Goal: Check status: Check status

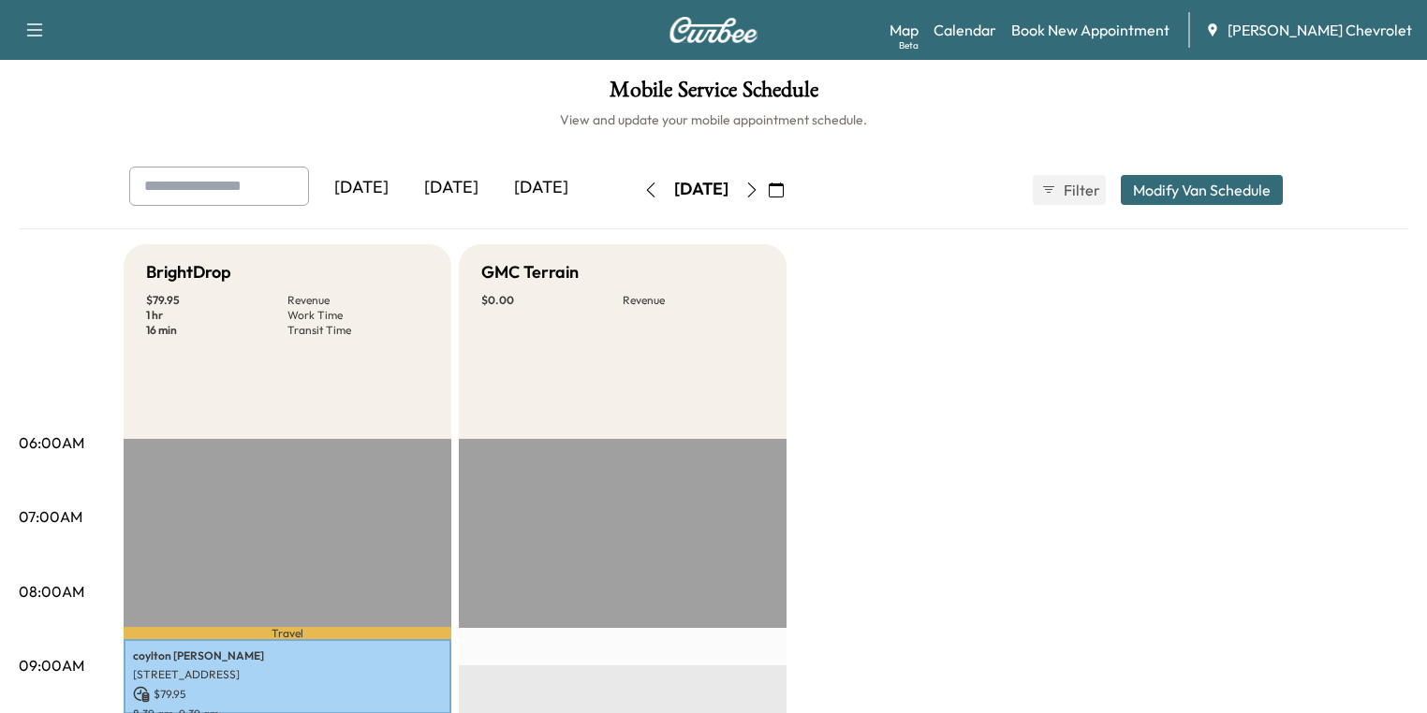
click at [759, 191] on icon "button" at bounding box center [751, 190] width 15 height 15
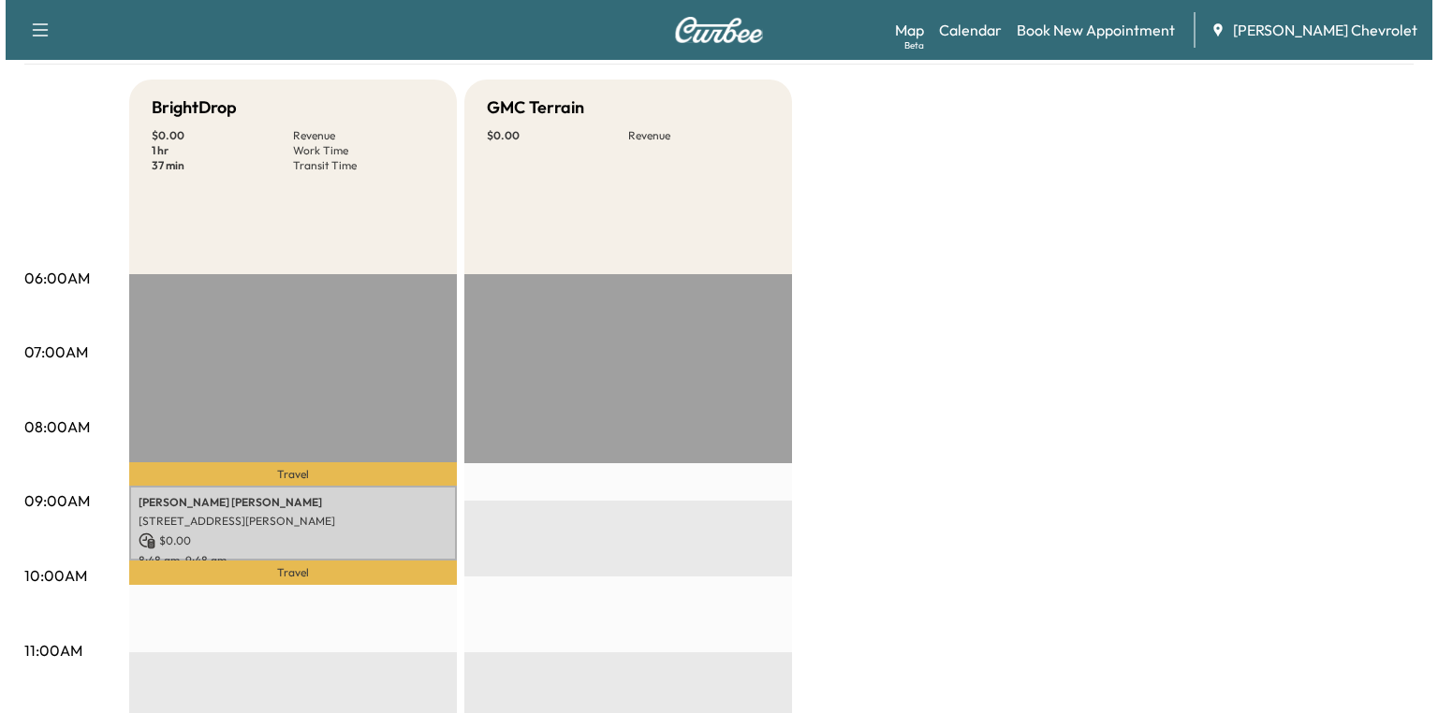
scroll to position [300, 0]
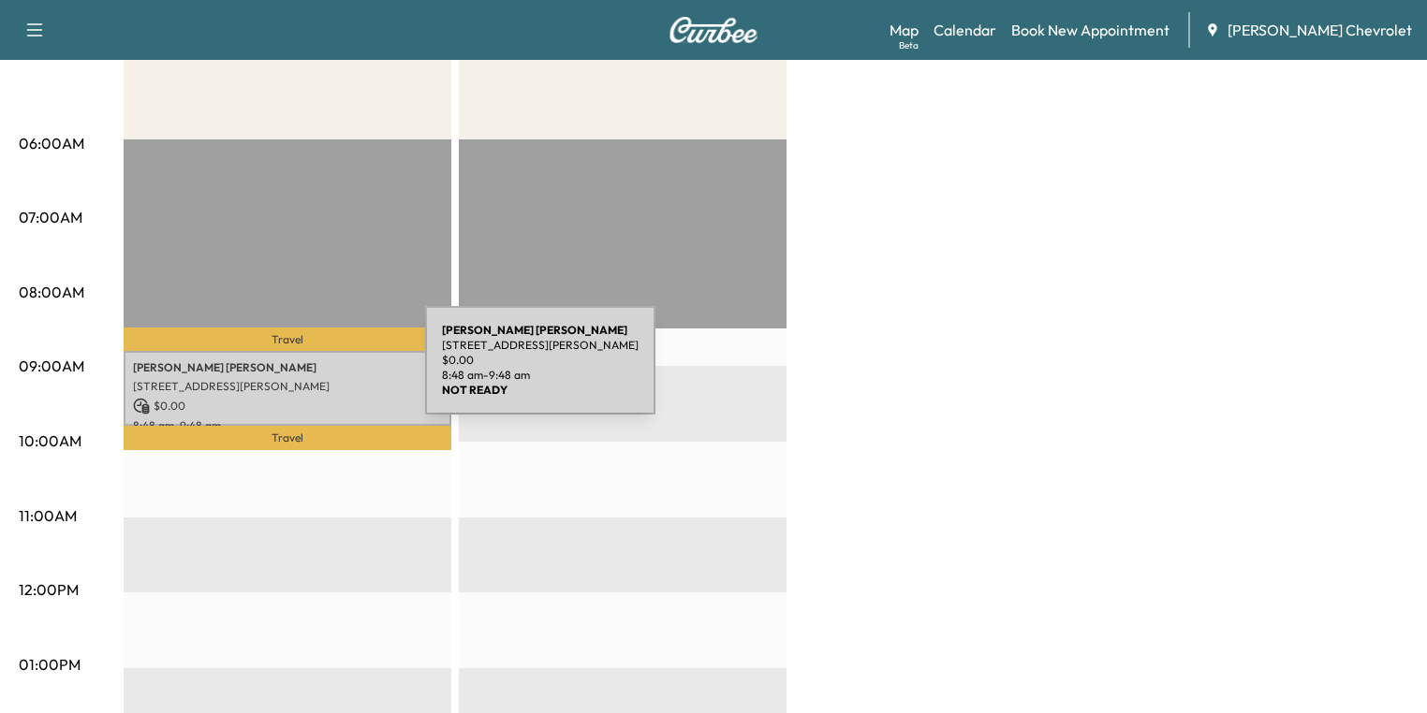
click at [285, 372] on div "[PERSON_NAME] [STREET_ADDRESS][PERSON_NAME] $ 0.00 8:48 am - 9:48 am" at bounding box center [288, 389] width 328 height 76
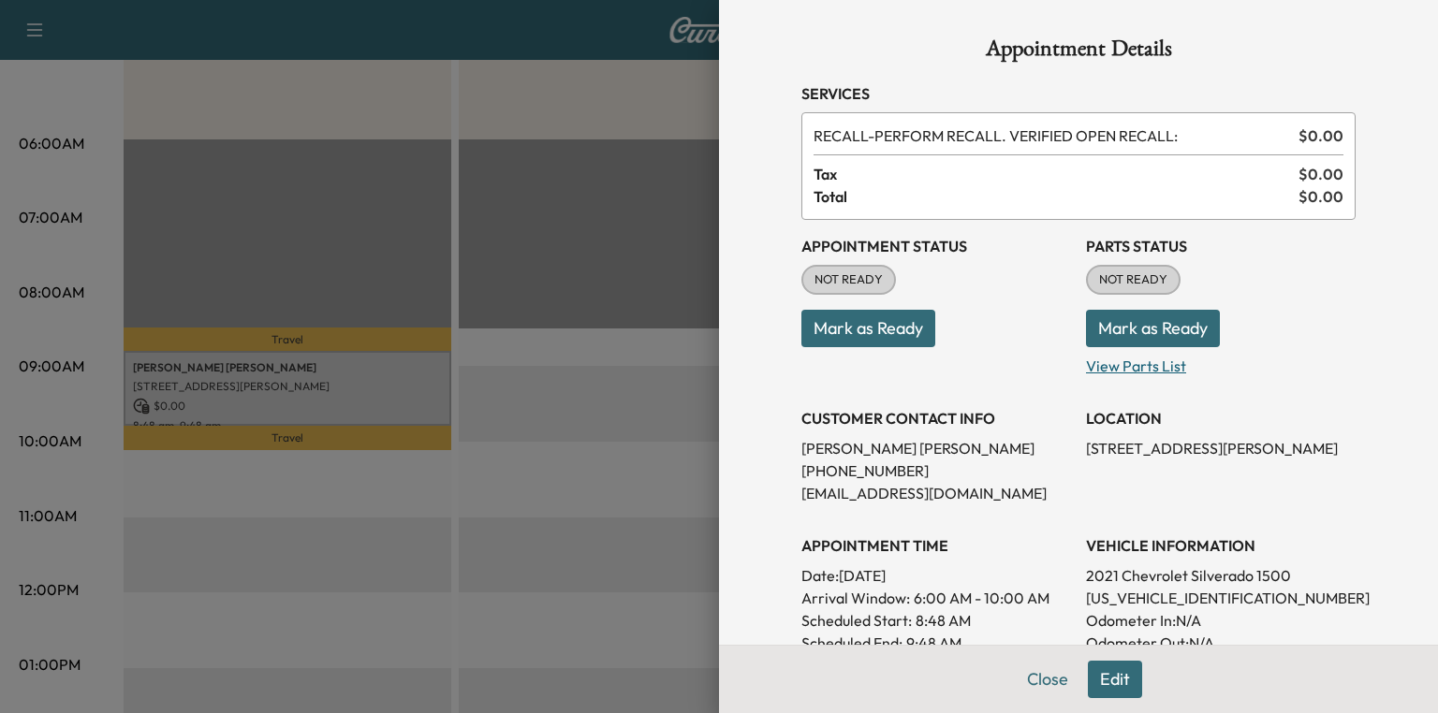
click at [1096, 360] on p "View Parts List" at bounding box center [1221, 362] width 270 height 30
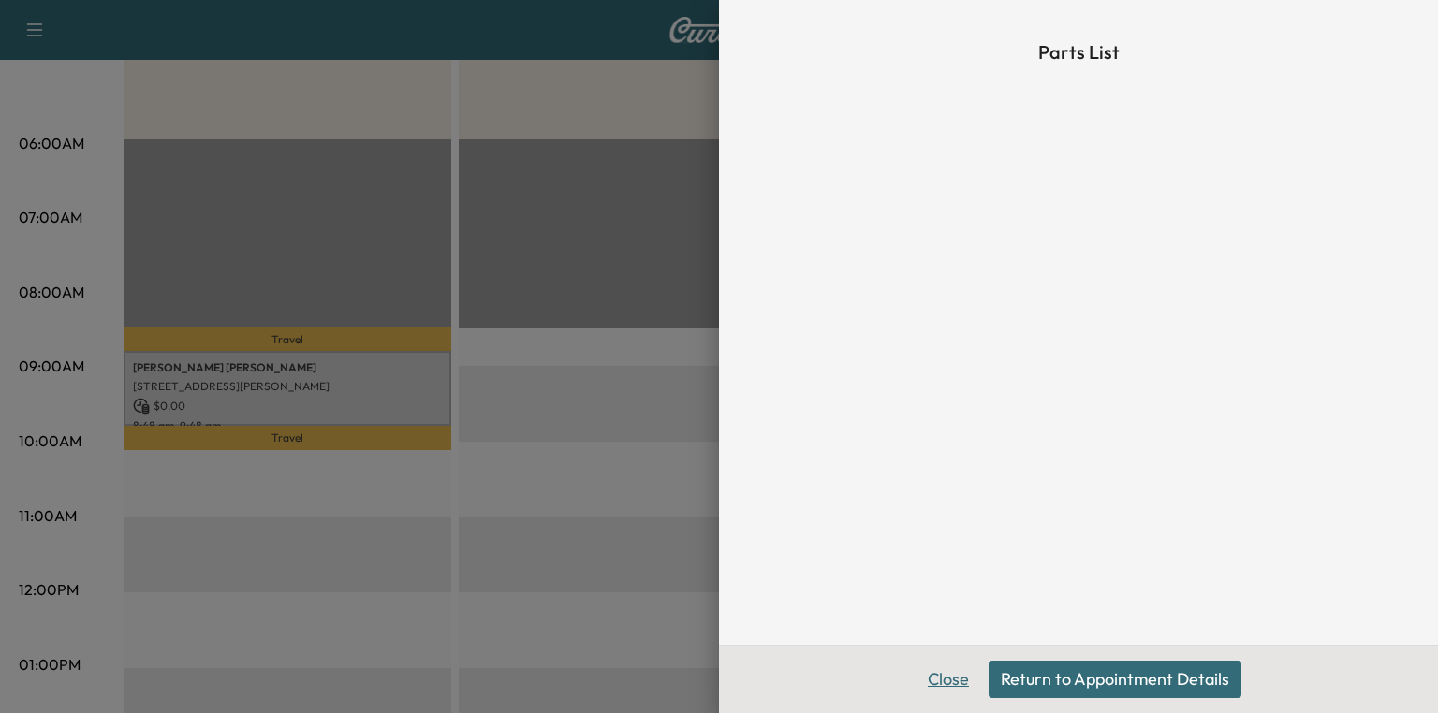
click at [945, 674] on button "Close" at bounding box center [949, 679] width 66 height 37
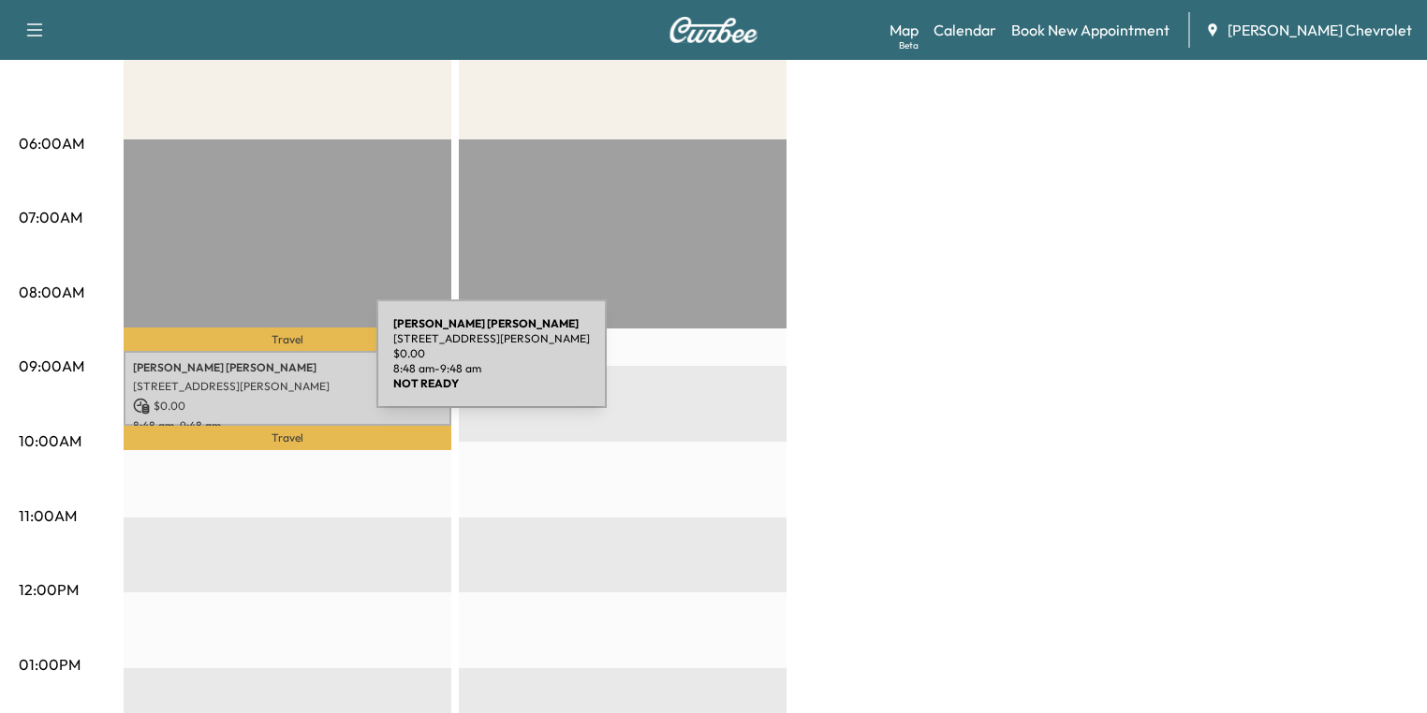
click at [236, 365] on p "[PERSON_NAME]" at bounding box center [287, 367] width 309 height 15
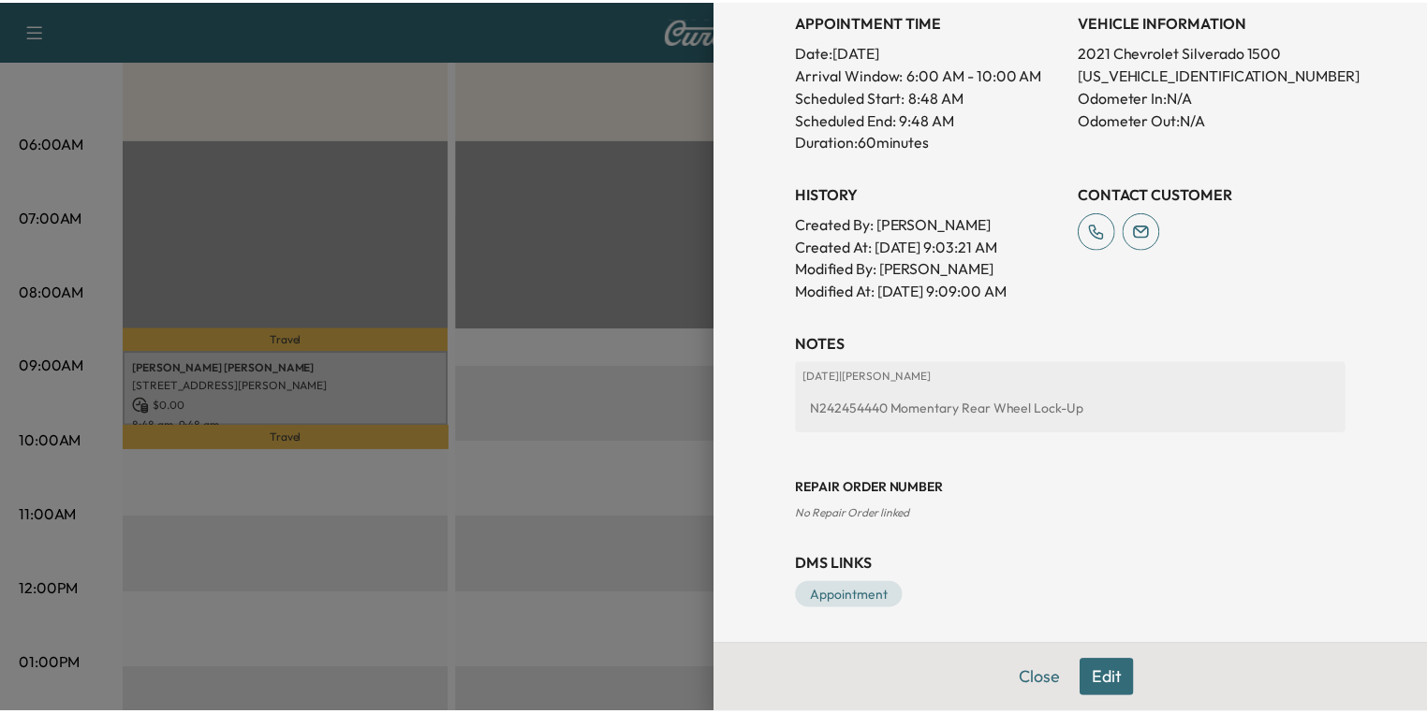
scroll to position [524, 0]
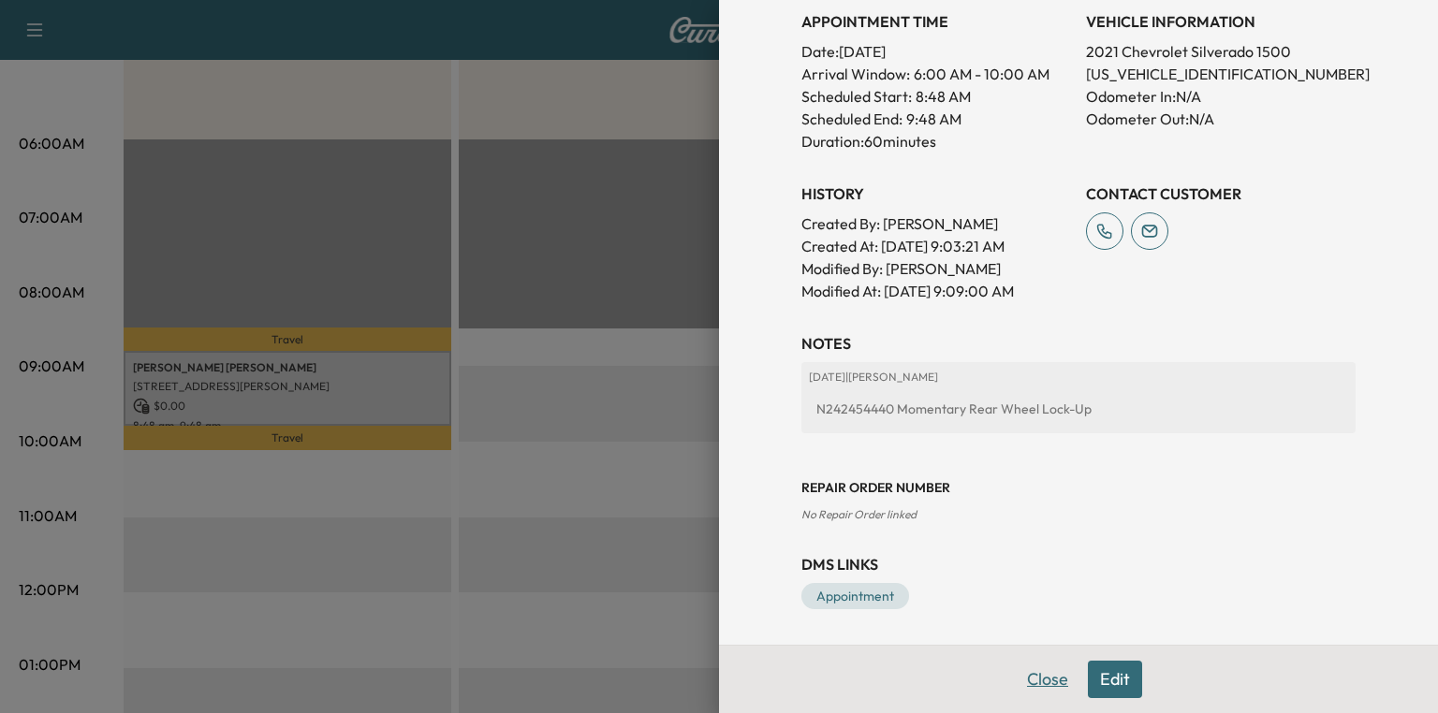
click at [1040, 673] on button "Close" at bounding box center [1048, 679] width 66 height 37
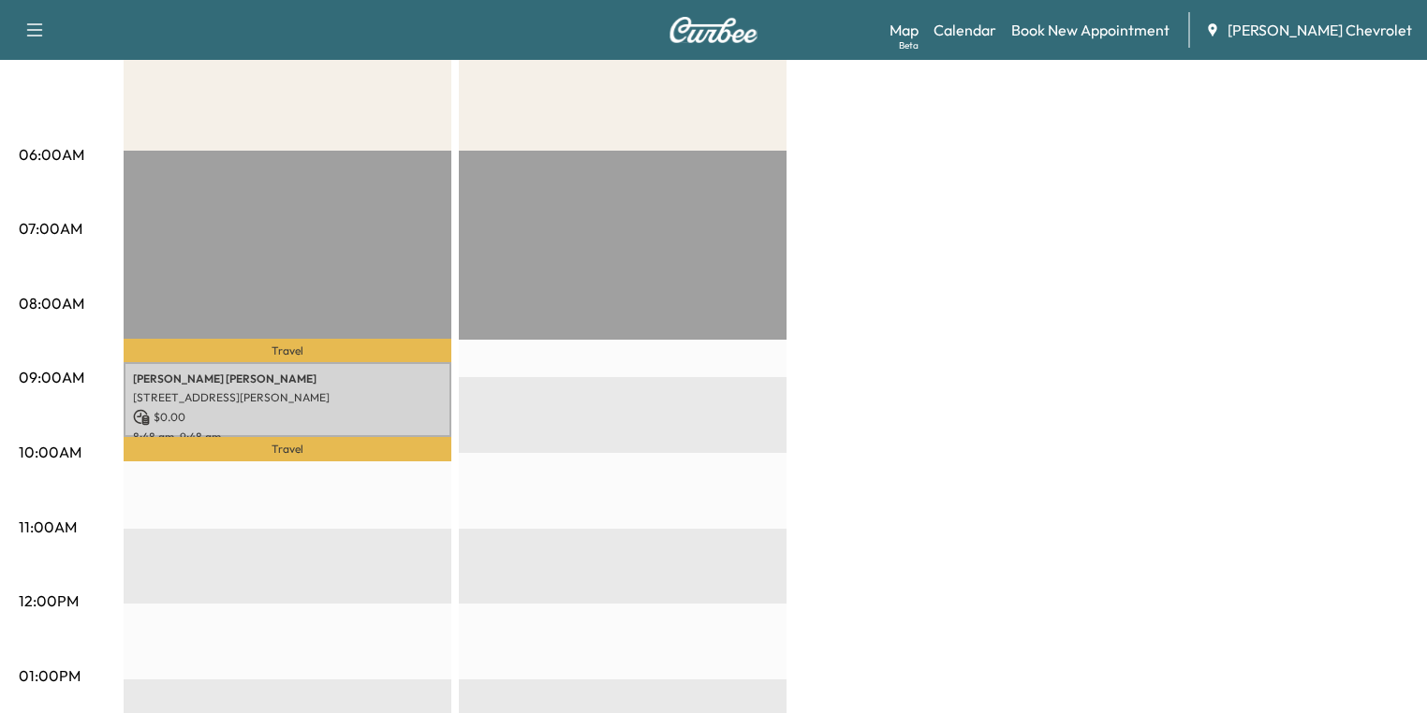
scroll to position [0, 0]
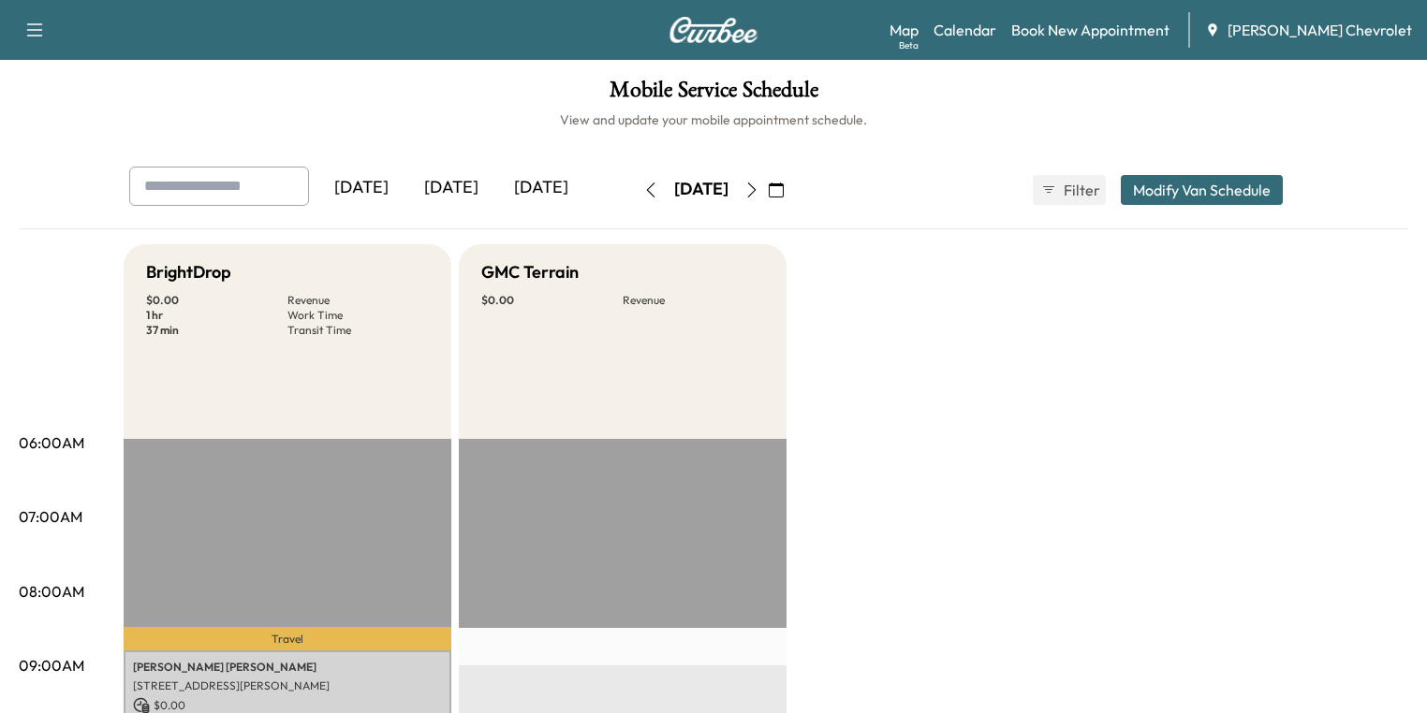
click at [759, 195] on icon "button" at bounding box center [751, 190] width 15 height 15
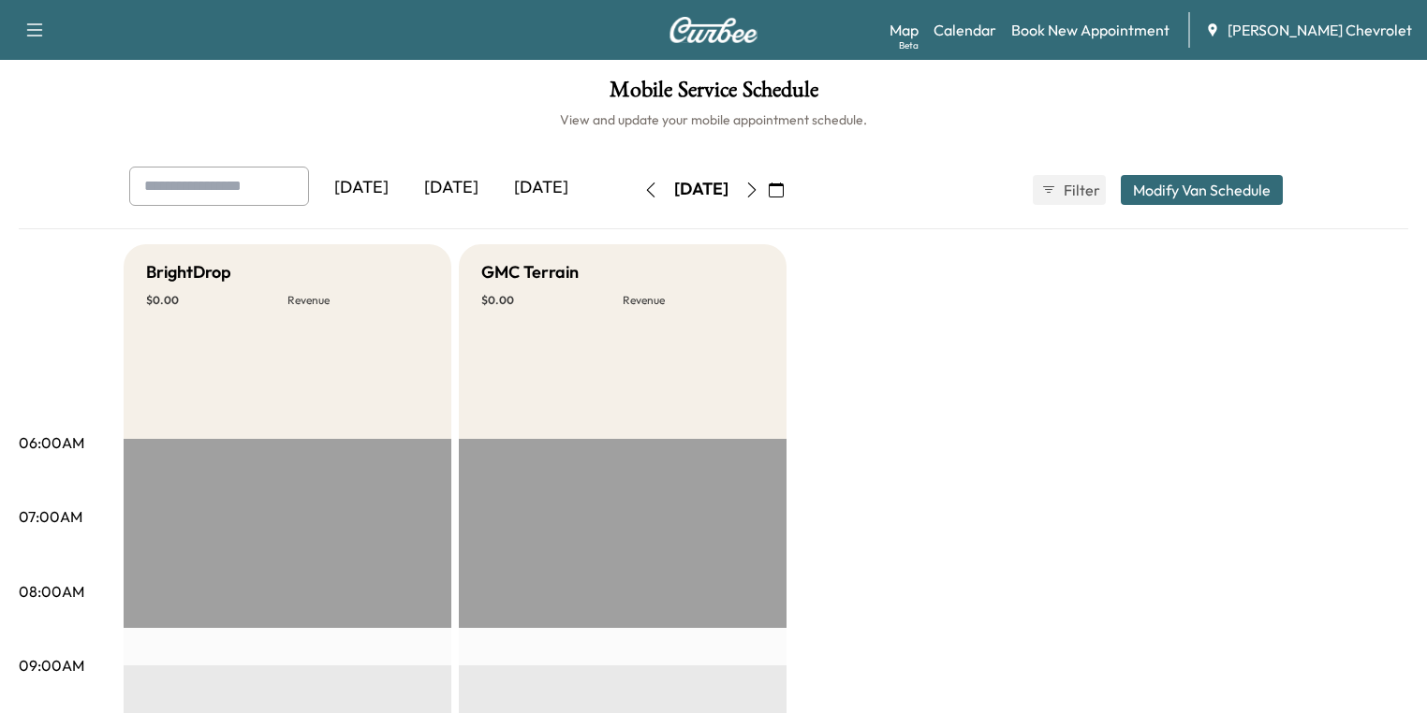
click at [759, 189] on icon "button" at bounding box center [751, 190] width 15 height 15
click at [643, 194] on icon "button" at bounding box center [650, 190] width 15 height 15
click at [647, 191] on icon "button" at bounding box center [651, 190] width 8 height 15
